Goal: Task Accomplishment & Management: Manage account settings

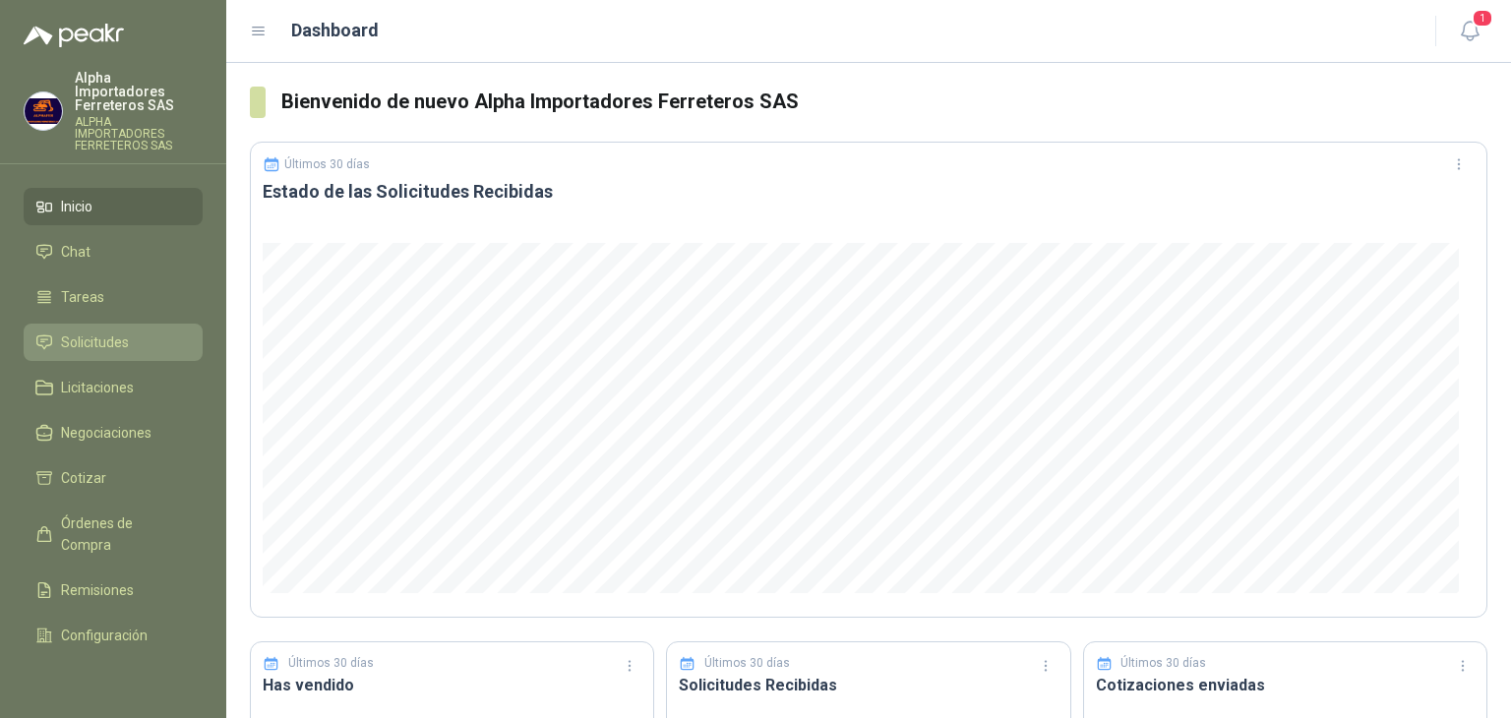
click at [113, 331] on span "Solicitudes" at bounding box center [95, 342] width 68 height 22
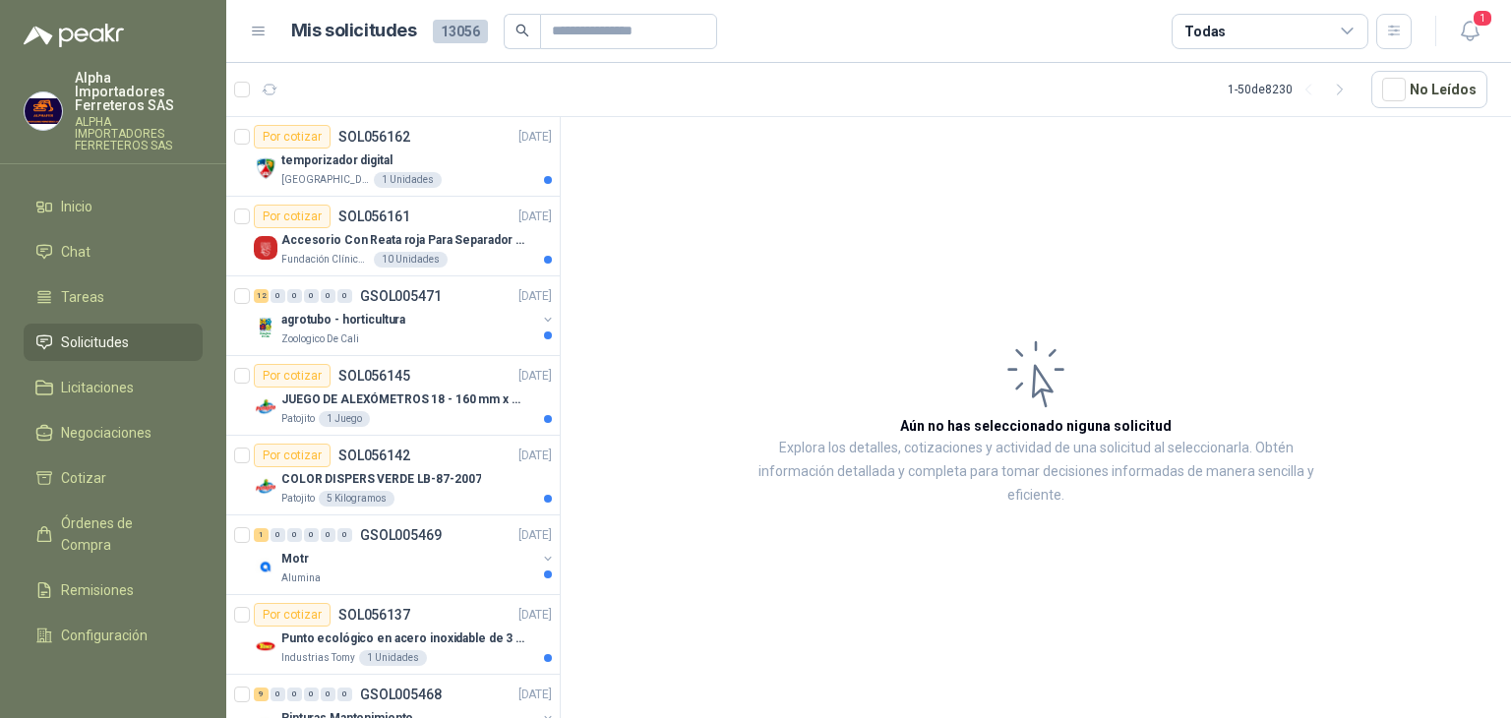
click at [1291, 29] on div "Todas" at bounding box center [1270, 31] width 197 height 35
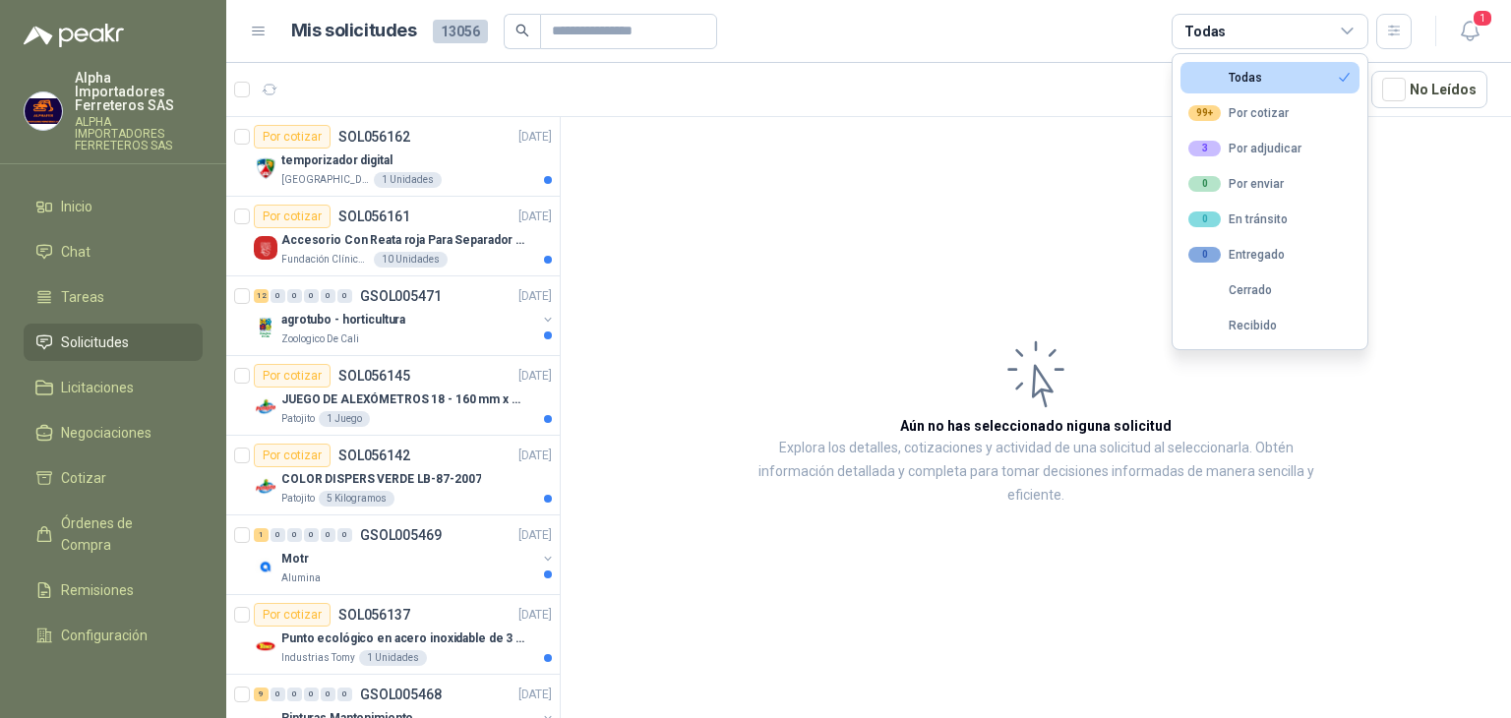
click at [1058, 41] on article "Mis solicitudes 13056 Todas" at bounding box center [851, 31] width 1121 height 35
